Goal: Task Accomplishment & Management: Use online tool/utility

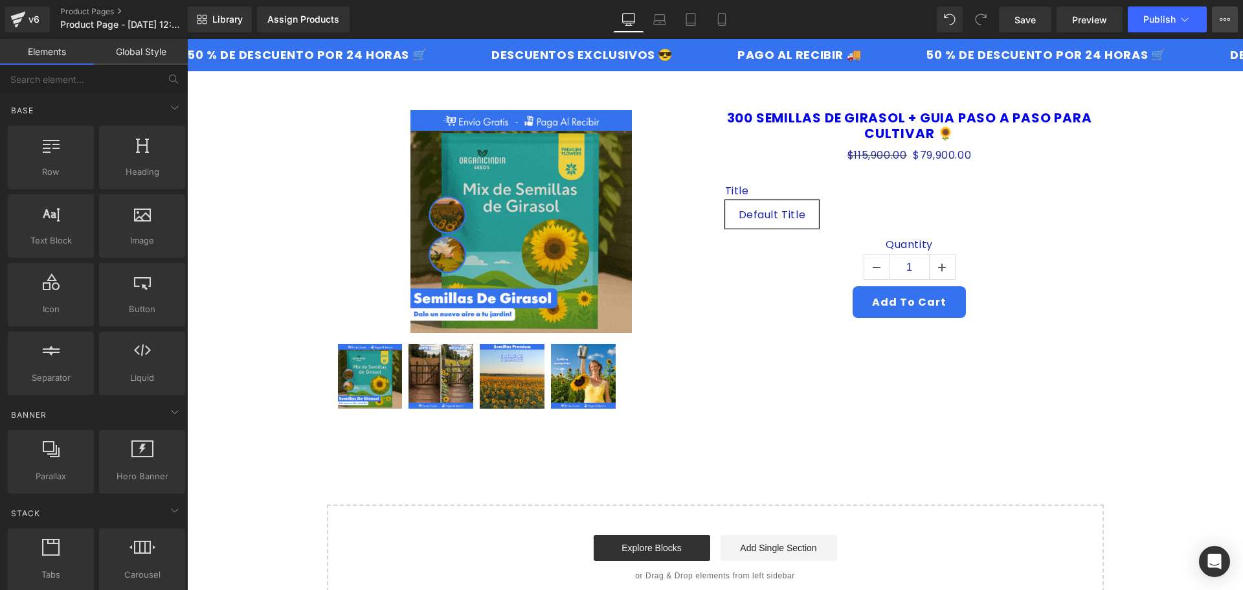
click at [1216, 23] on button "View Live Page View with current Template Save Template to Library Schedule Pub…" at bounding box center [1225, 19] width 26 height 26
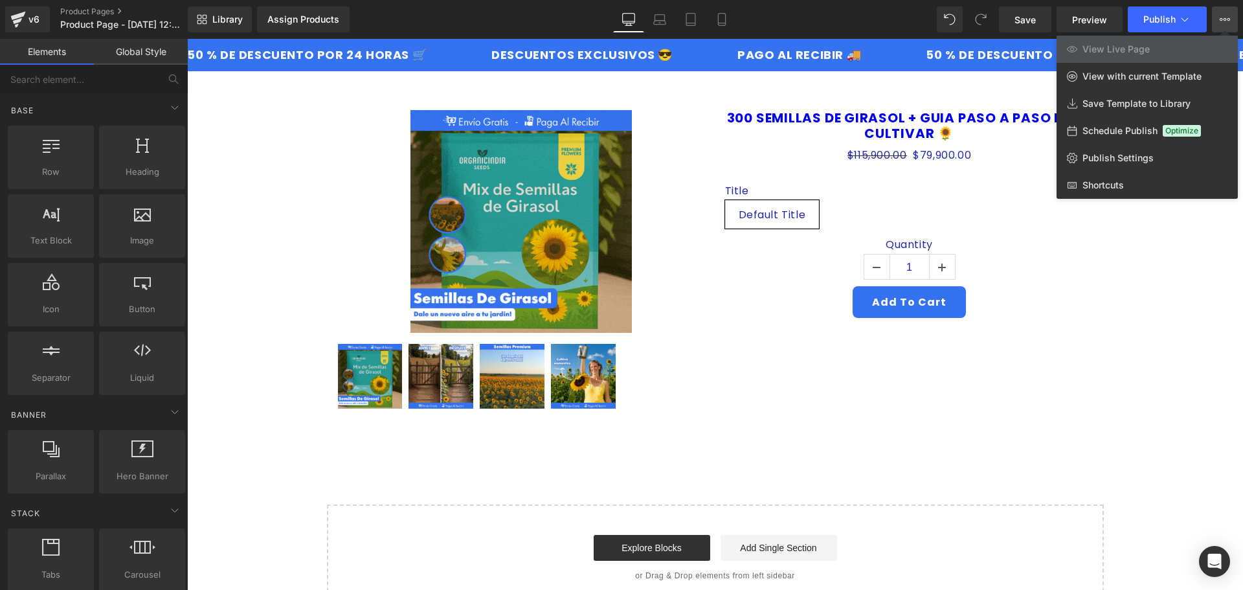
click at [0, 17] on div "v6 Product Pages Product Page - [DATE] 12:09:07" at bounding box center [94, 19] width 188 height 39
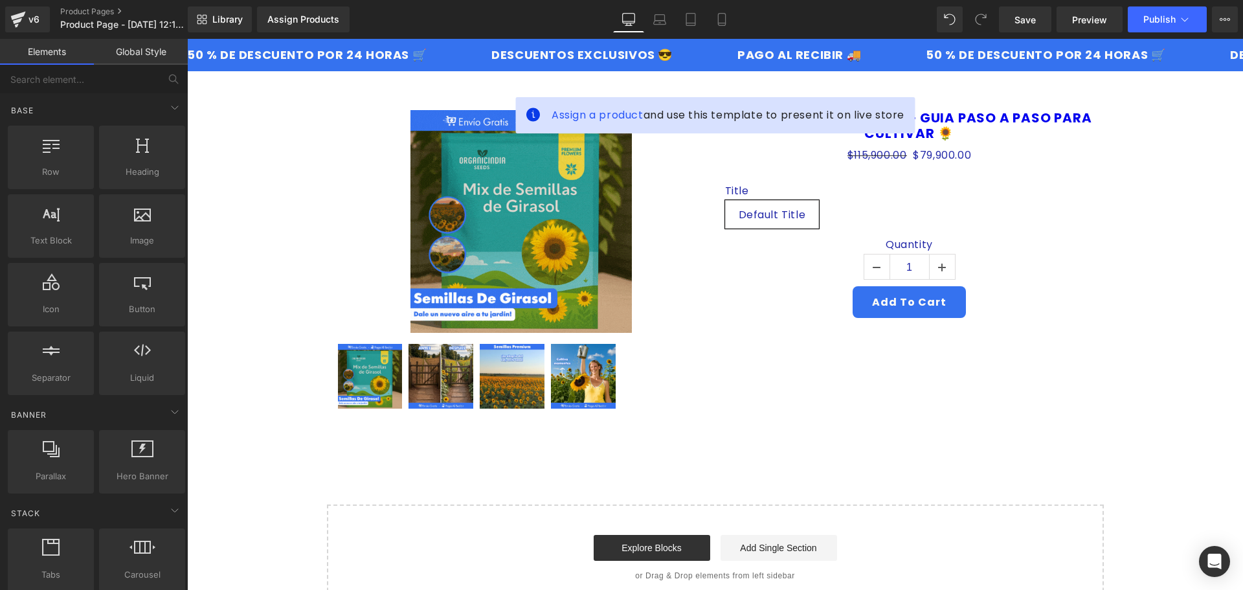
click at [1068, 22] on link "Preview" at bounding box center [1090, 19] width 66 height 26
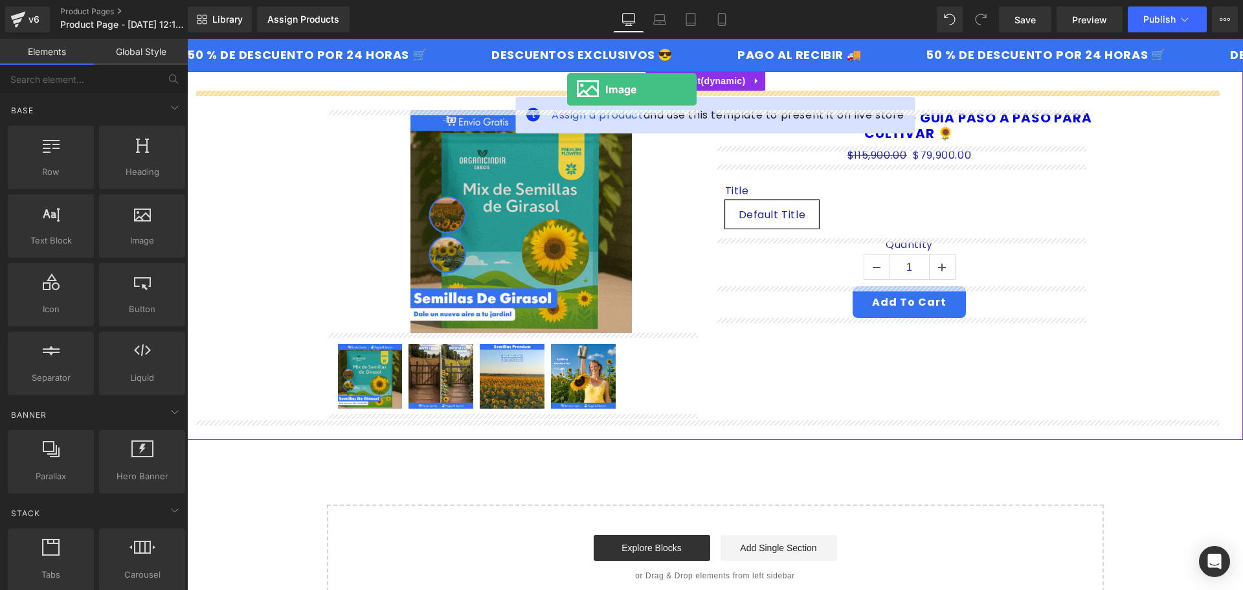
drag, startPoint x: 326, startPoint y: 271, endPoint x: 567, endPoint y: 89, distance: 301.8
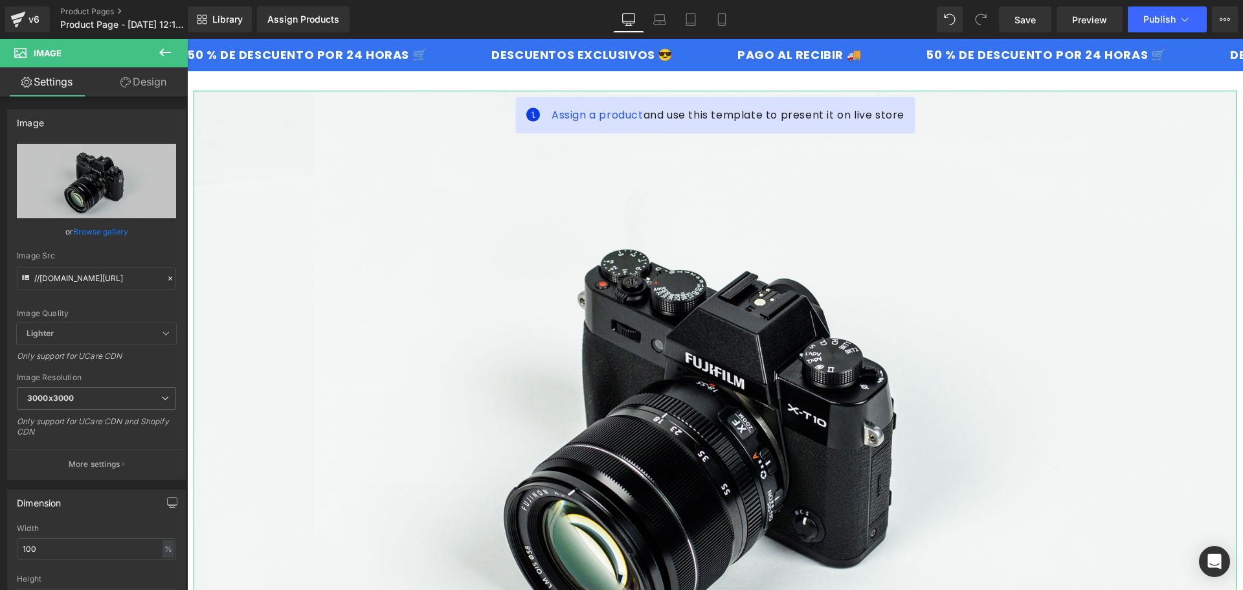
click at [151, 88] on link "Design" at bounding box center [143, 81] width 94 height 29
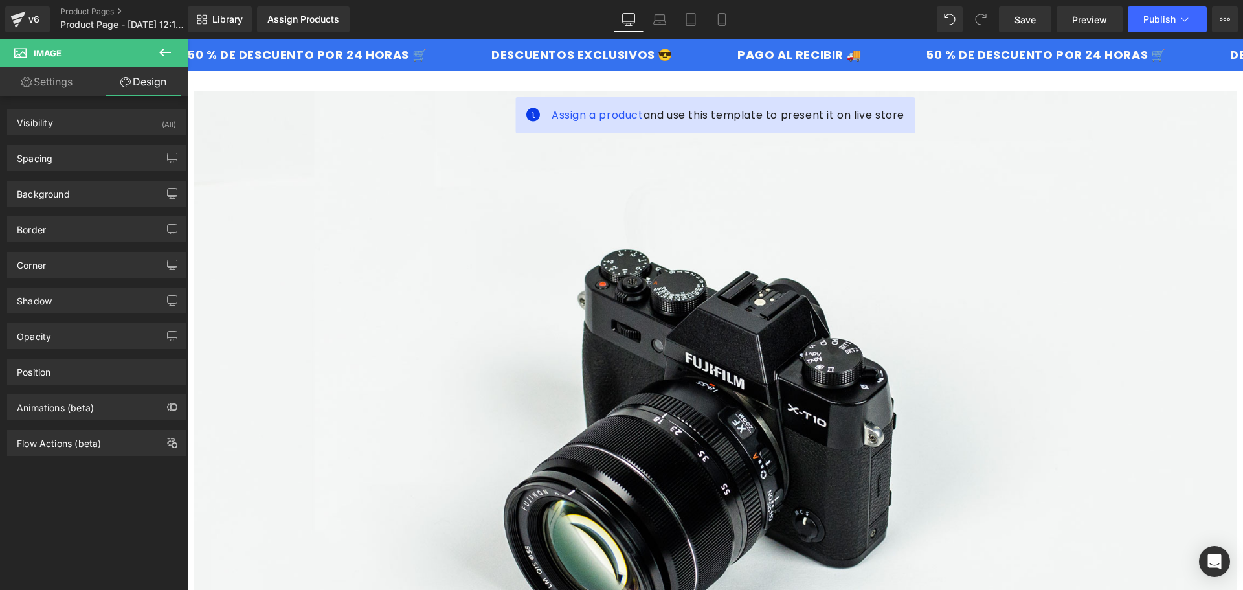
click at [162, 56] on icon at bounding box center [165, 53] width 12 height 8
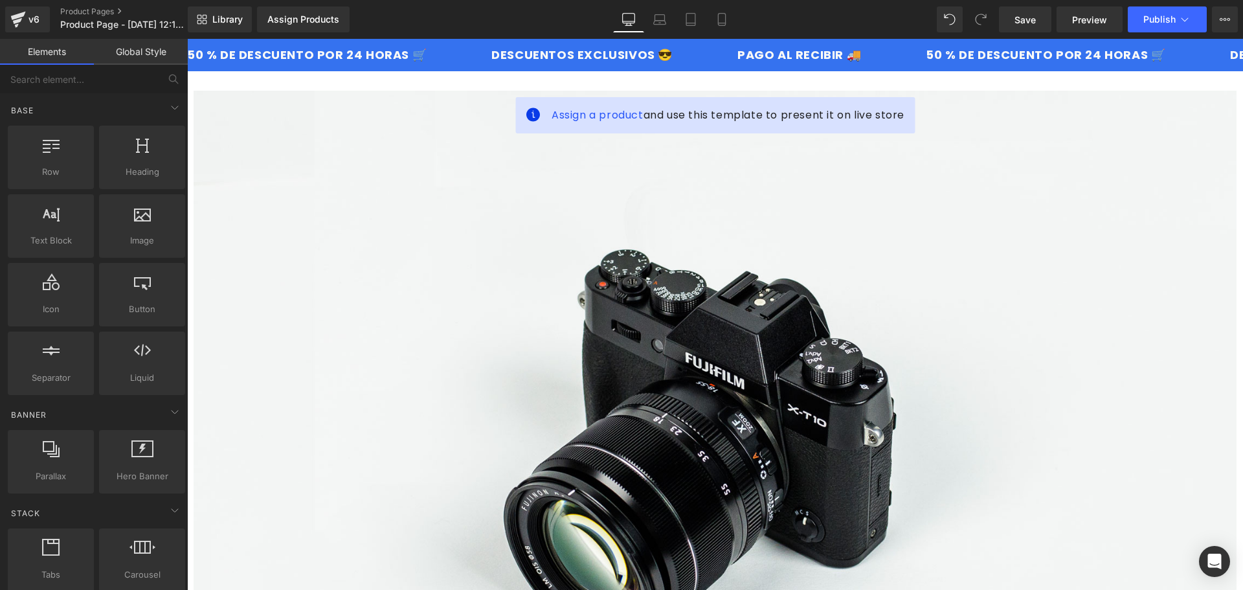
click at [162, 56] on link "Global Style" at bounding box center [141, 52] width 94 height 26
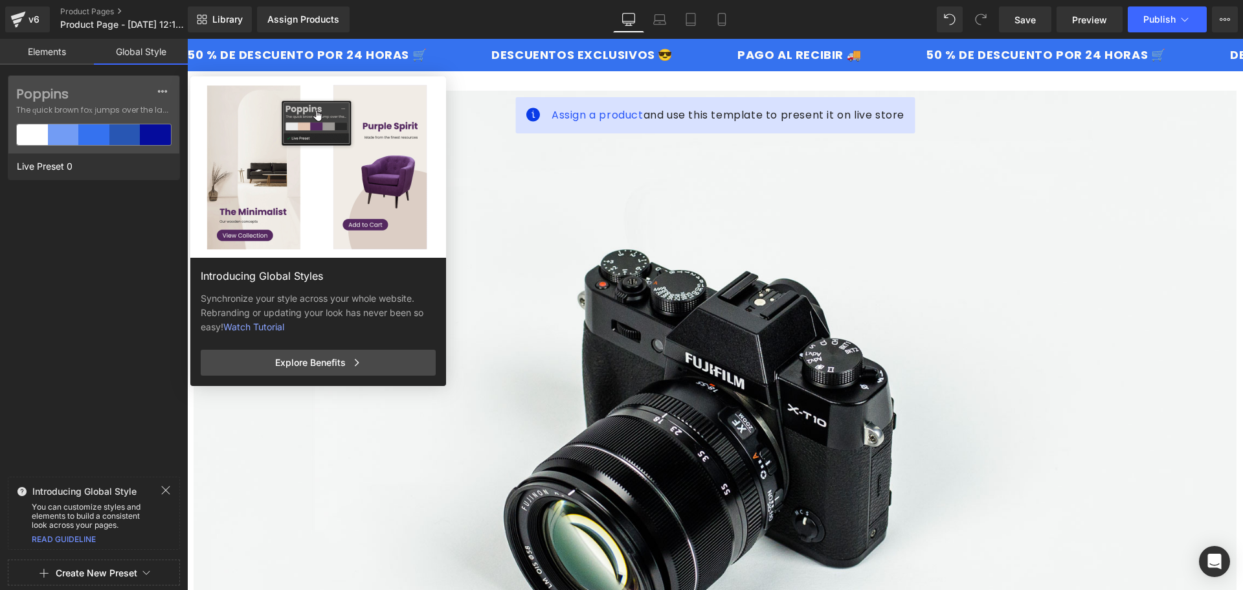
click at [61, 55] on link "Elements" at bounding box center [47, 52] width 94 height 26
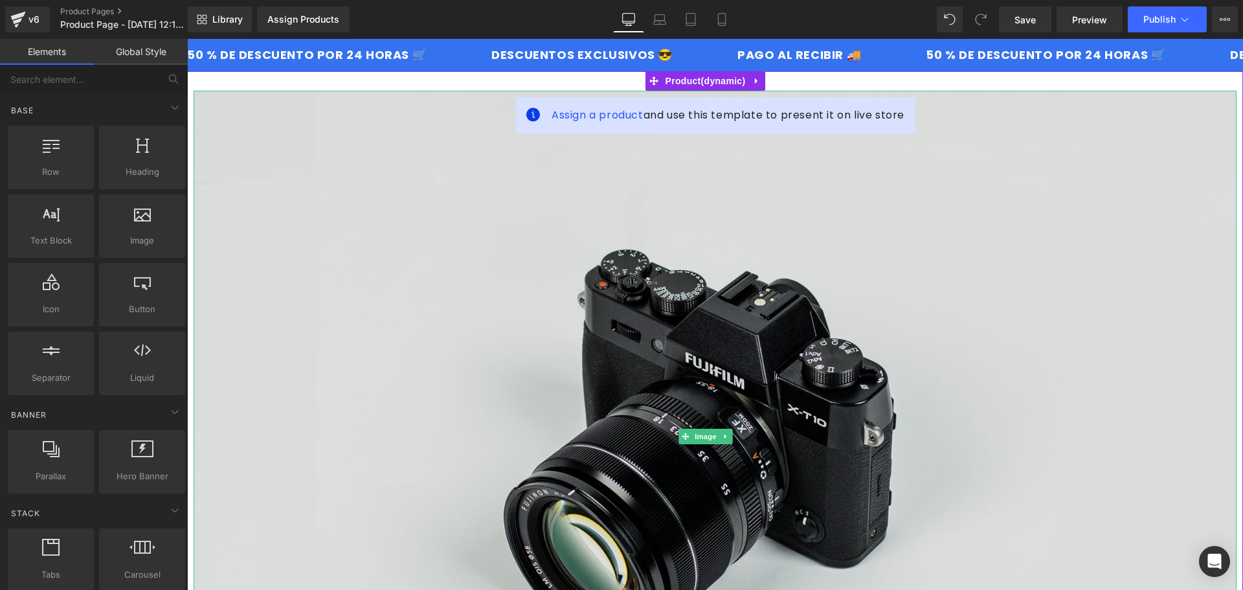
click at [418, 188] on img at bounding box center [715, 436] width 1043 height 691
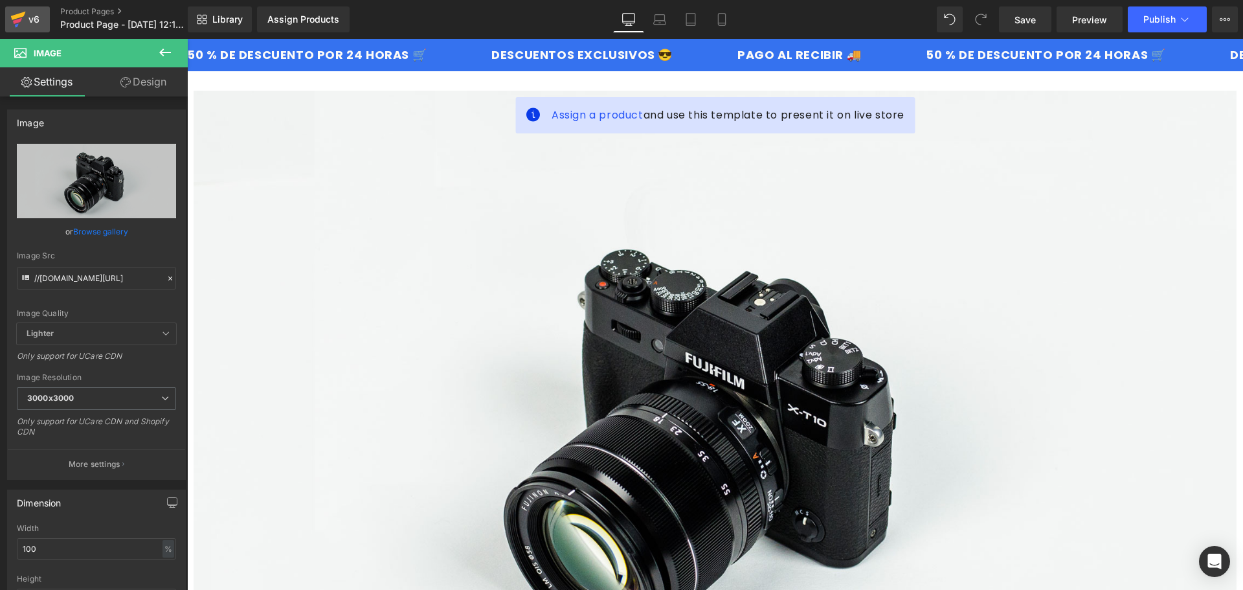
click at [34, 25] on div "v6" at bounding box center [34, 19] width 16 height 17
